Goal: Task Accomplishment & Management: Manage account settings

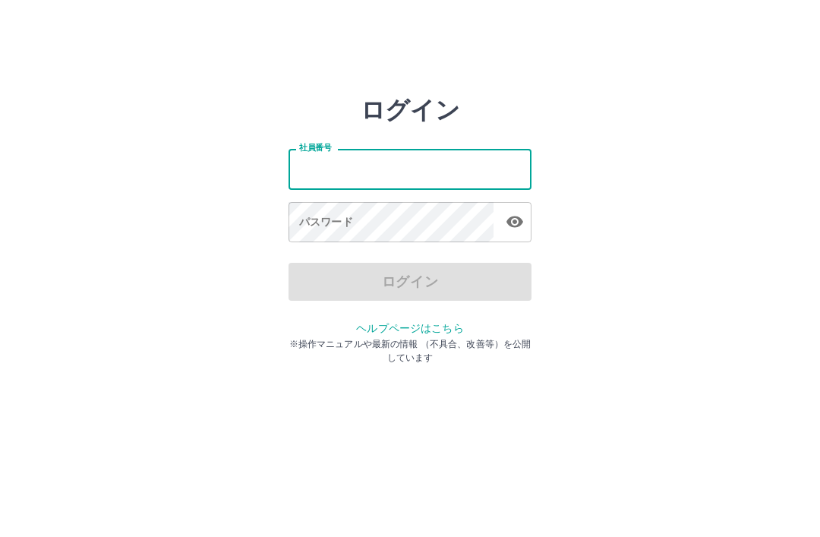
type input "*******"
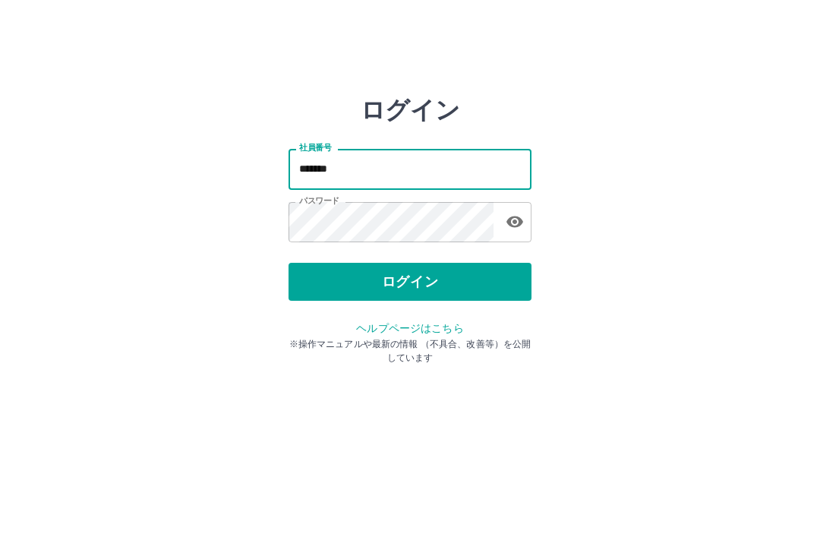
click at [463, 280] on button "ログイン" at bounding box center [409, 282] width 243 height 38
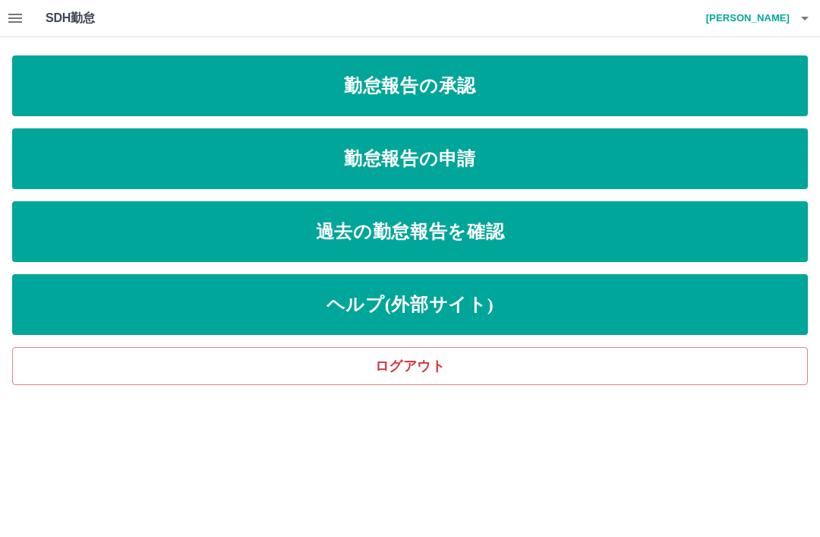
click at [496, 79] on link "勤怠報告の承認" at bounding box center [409, 85] width 795 height 61
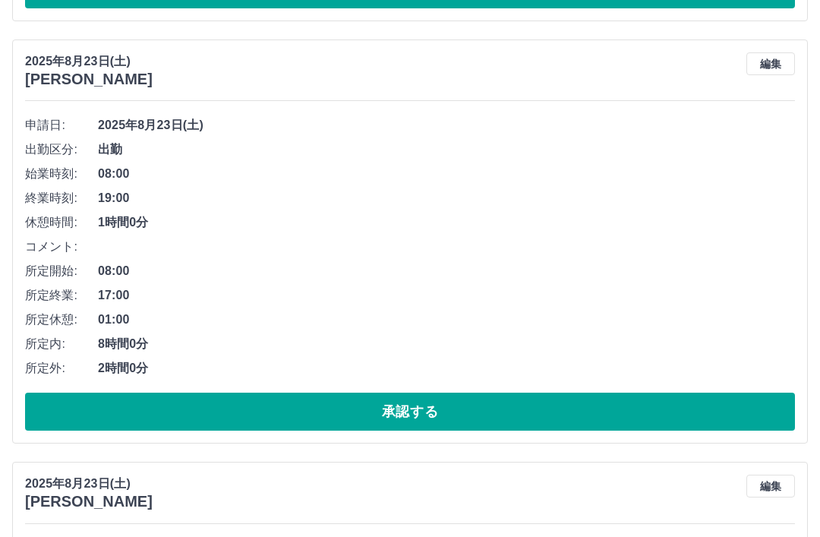
scroll to position [562, 0]
click at [423, 397] on button "承認する" at bounding box center [409, 411] width 769 height 38
click at [426, 414] on button "承認する" at bounding box center [409, 411] width 769 height 38
click at [449, 408] on button "承認する" at bounding box center [409, 411] width 769 height 38
click at [477, 404] on button "承認する" at bounding box center [409, 411] width 769 height 38
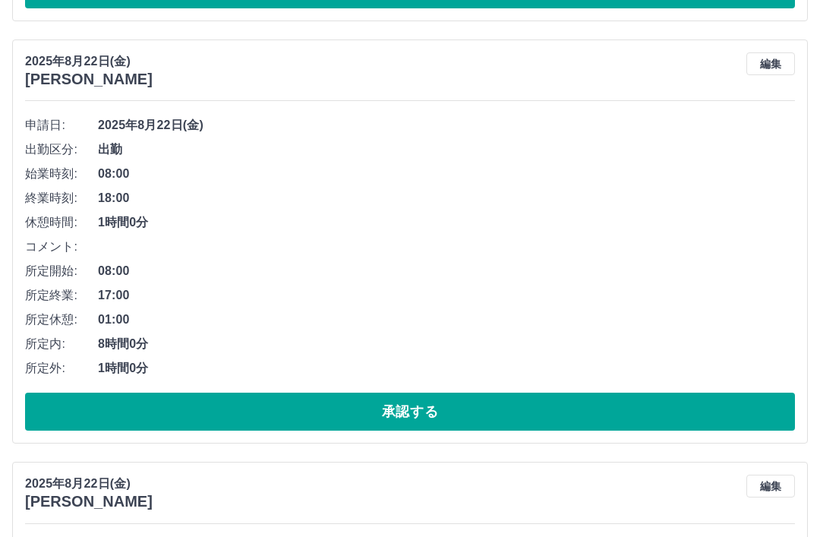
click at [411, 408] on button "承認する" at bounding box center [409, 411] width 769 height 38
click at [450, 423] on button "承認する" at bounding box center [409, 411] width 769 height 38
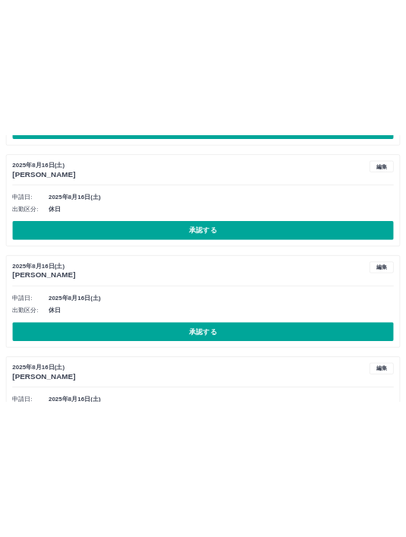
scroll to position [561, 0]
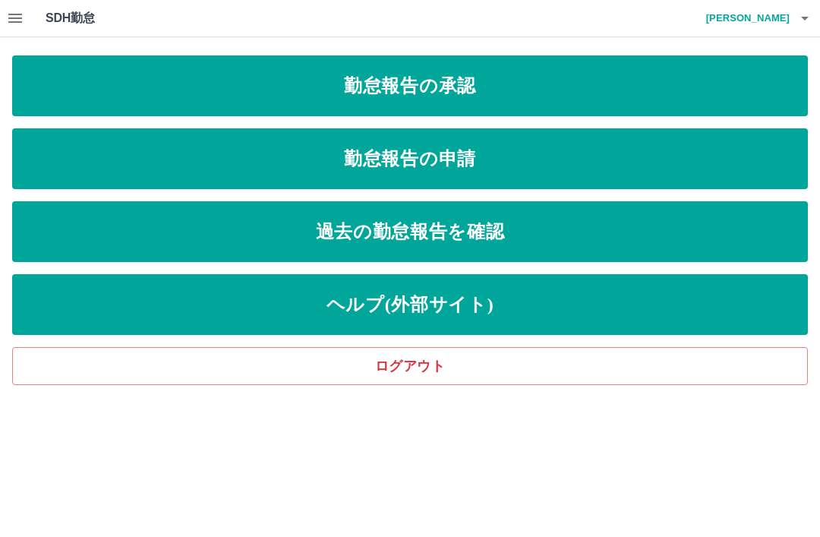
click at [475, 91] on link "勤怠報告の承認" at bounding box center [409, 85] width 795 height 61
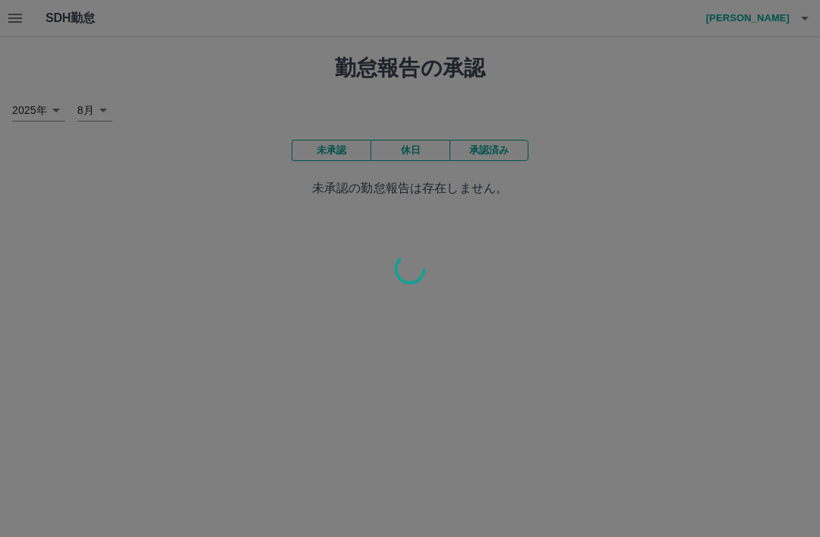
click at [470, 86] on div at bounding box center [410, 268] width 820 height 537
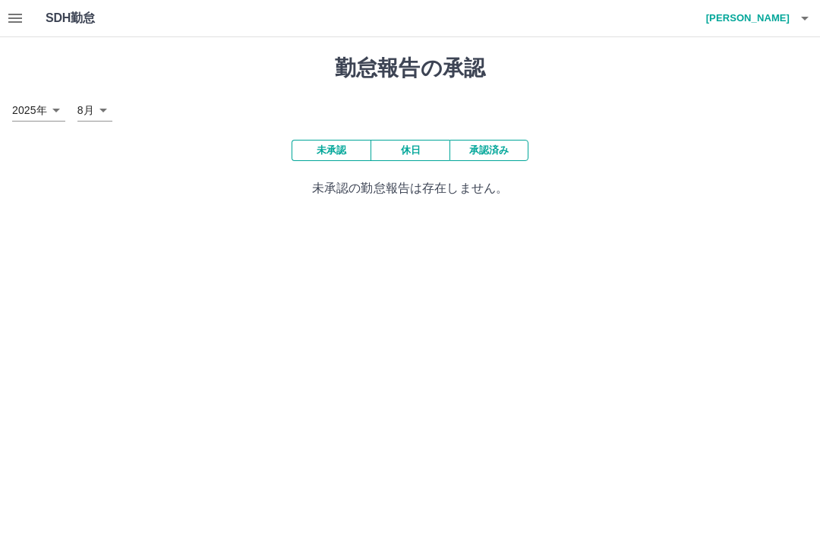
click at [503, 149] on button "承認済み" at bounding box center [488, 150] width 79 height 21
